Goal: Transaction & Acquisition: Purchase product/service

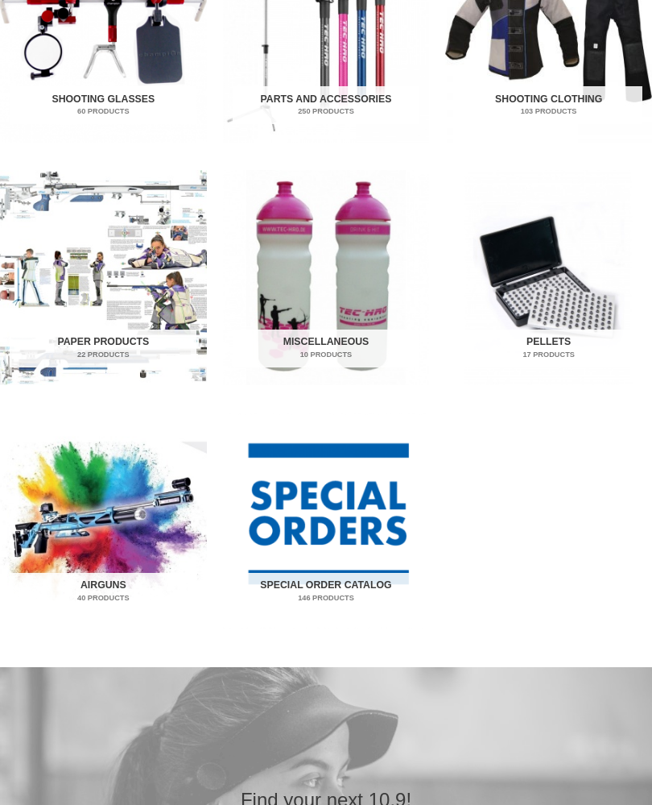
scroll to position [925, 0]
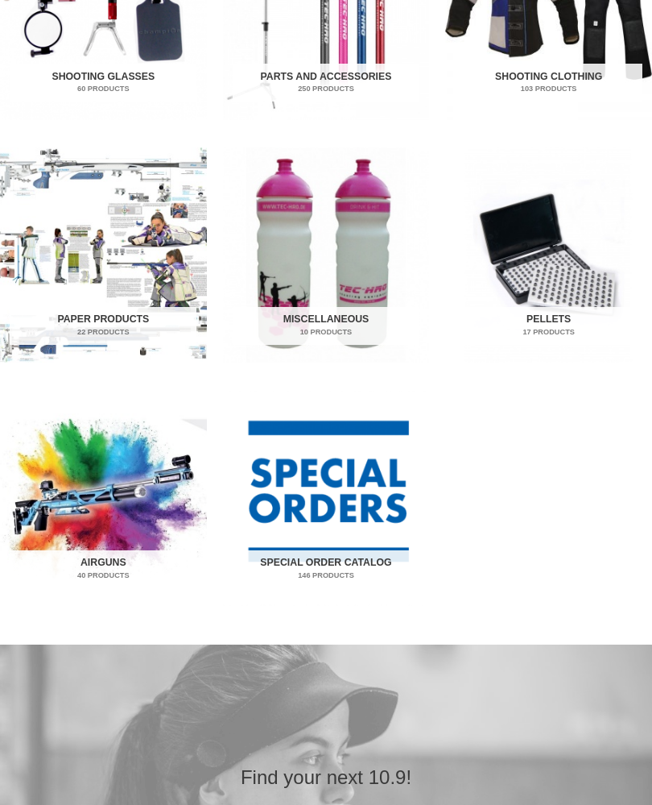
click at [94, 548] on img "Visit product category Airguns" at bounding box center [103, 499] width 207 height 216
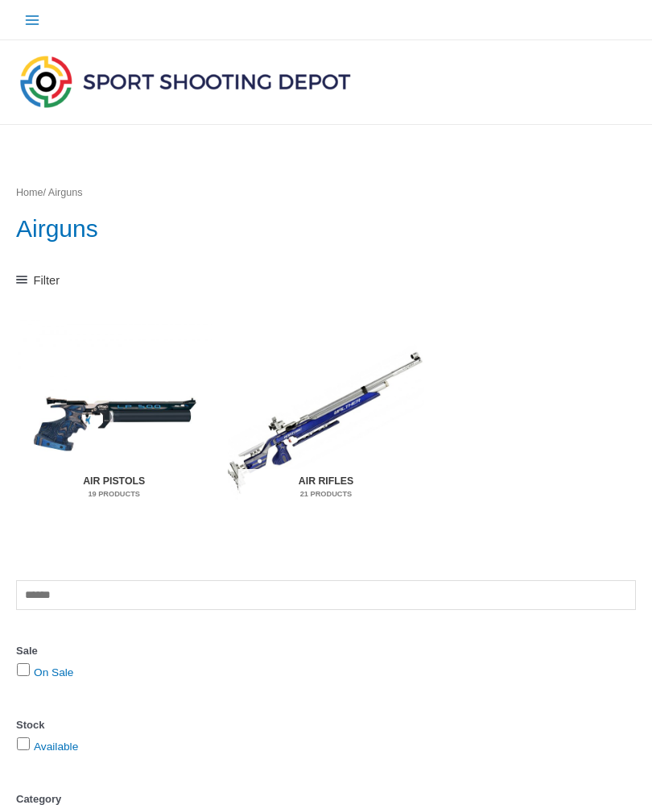
click at [119, 484] on h2 "Air Pistols 19 Products" at bounding box center [114, 488] width 176 height 38
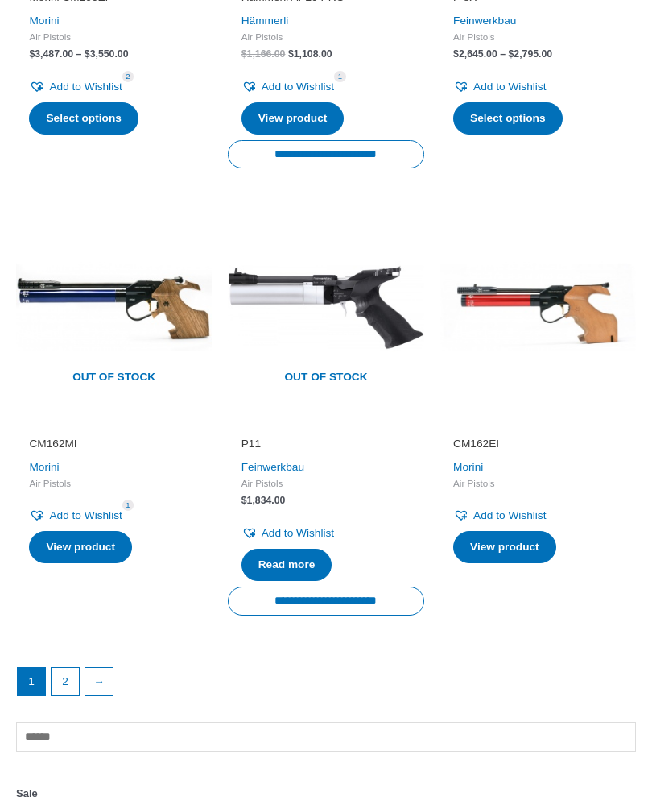
scroll to position [1952, 0]
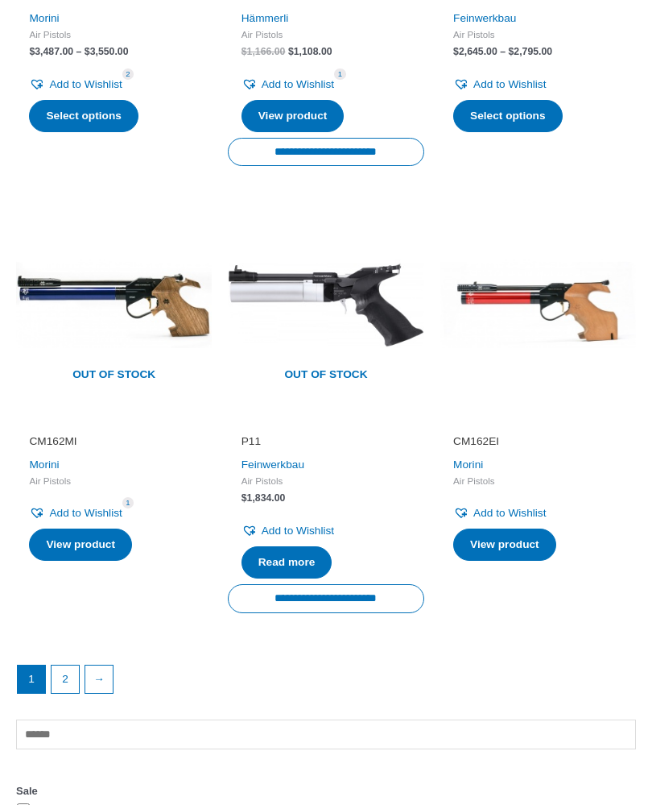
click at [61, 665] on link "2" at bounding box center [65, 678] width 27 height 27
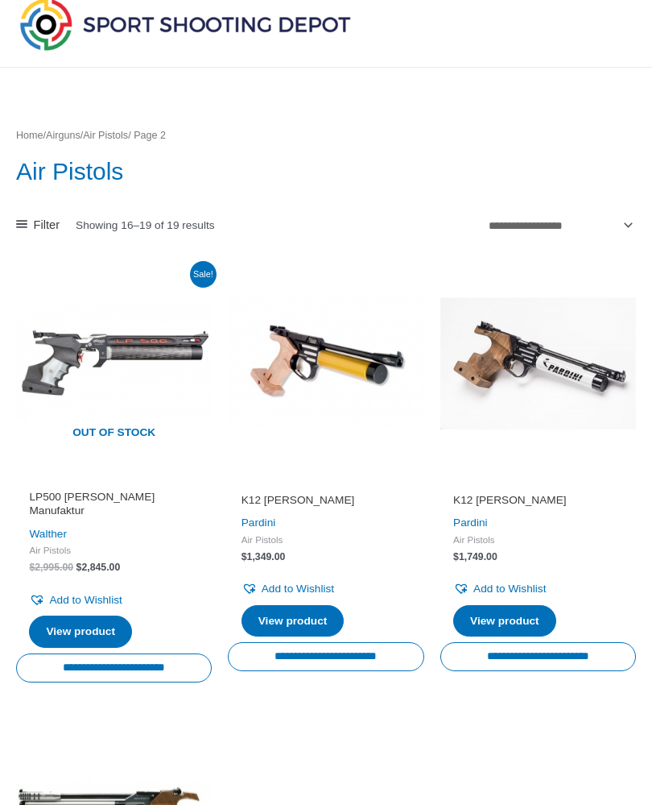
scroll to position [57, 0]
click at [507, 613] on link "View product" at bounding box center [504, 621] width 103 height 32
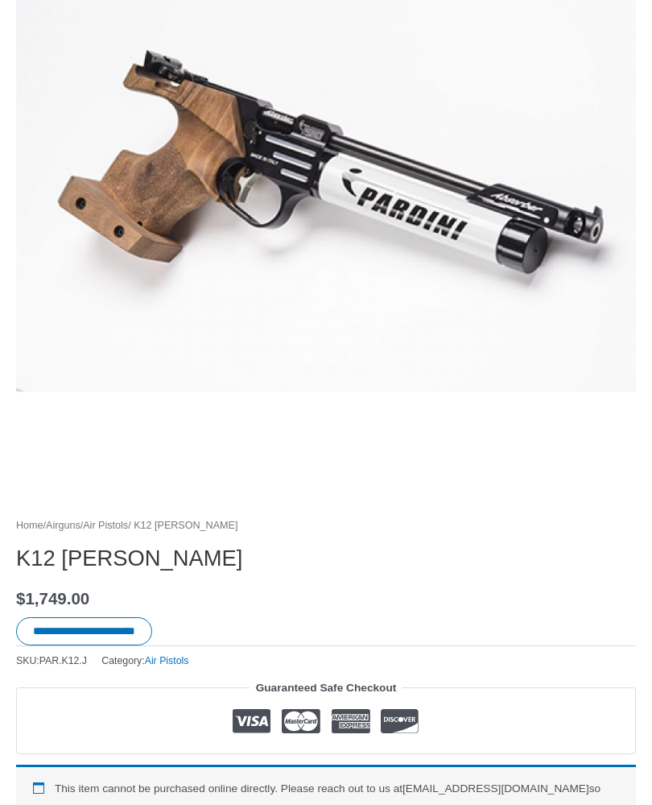
scroll to position [325, 0]
